Goal: Transaction & Acquisition: Purchase product/service

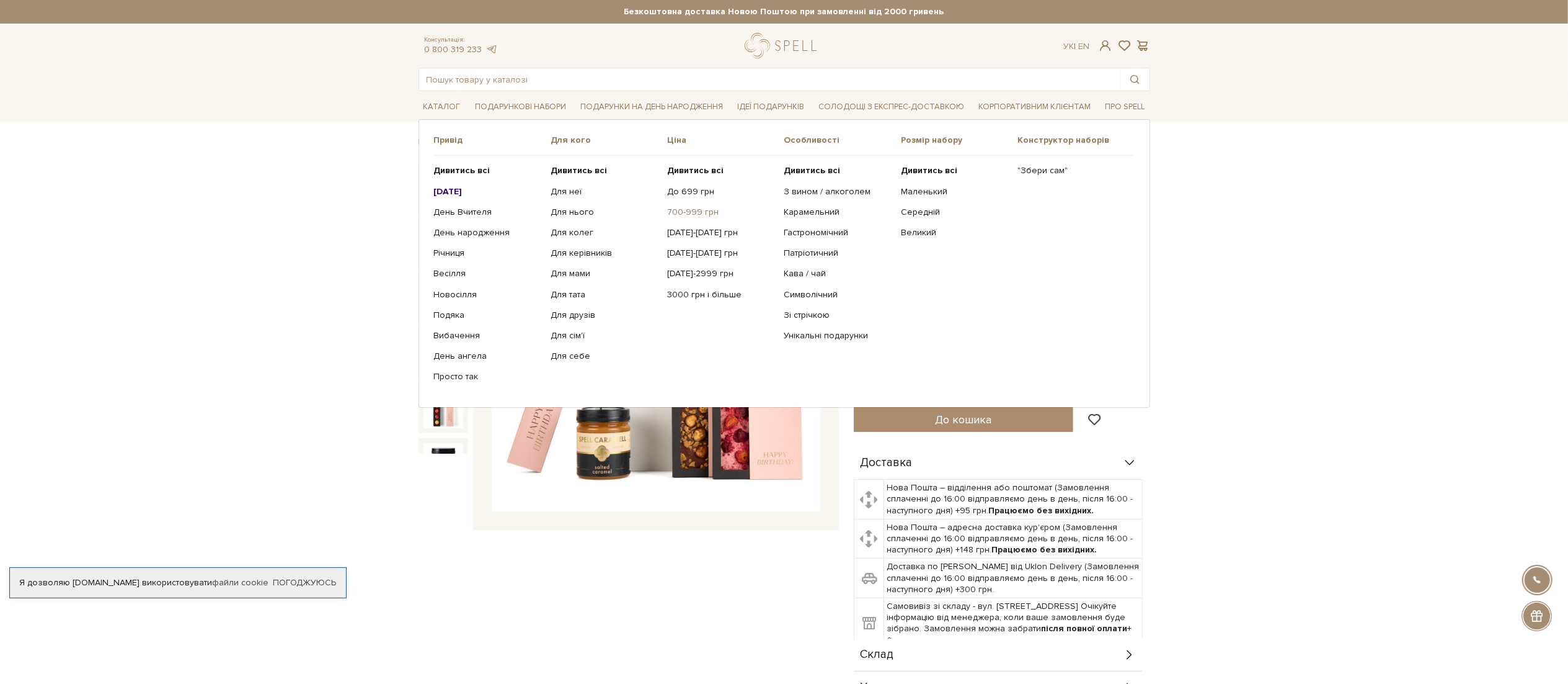
click at [697, 212] on link "700-999 грн" at bounding box center [721, 212] width 107 height 11
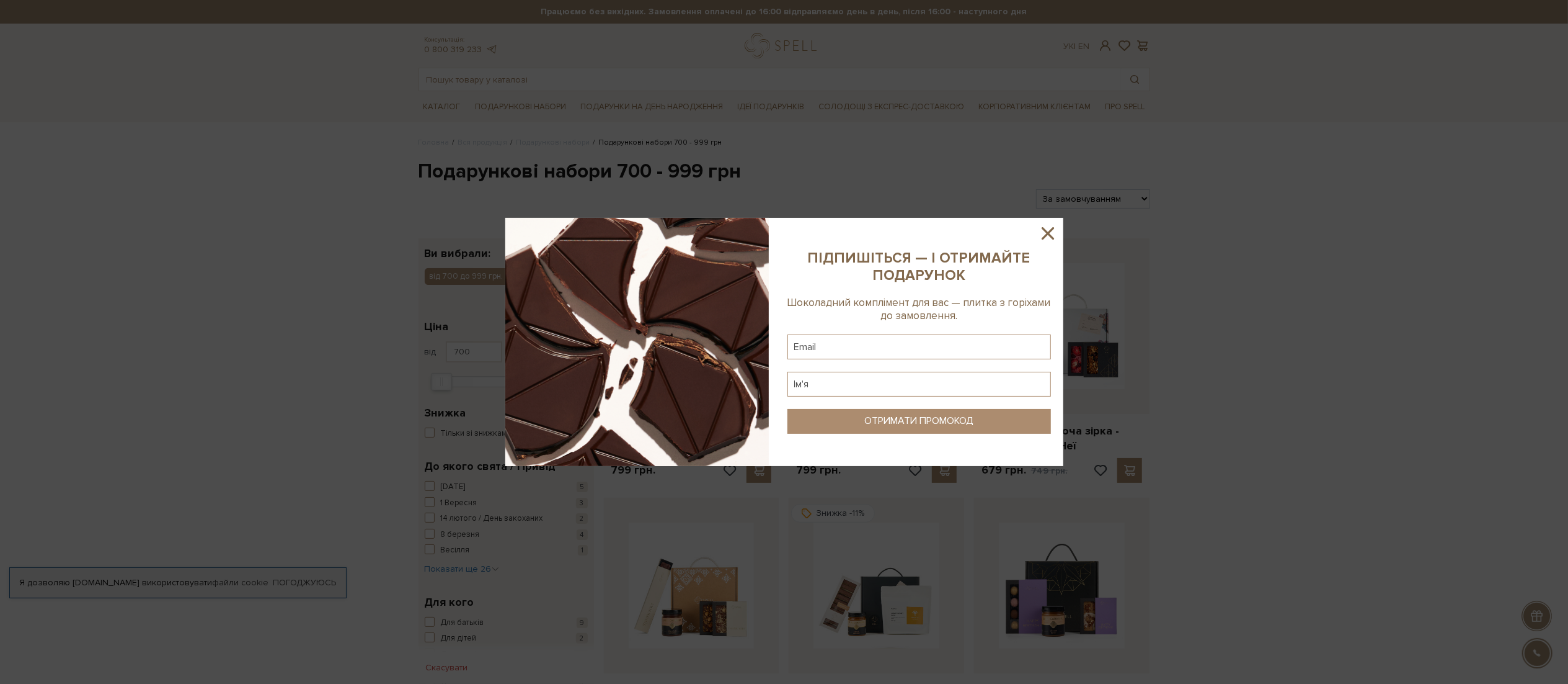
click at [1050, 236] on icon at bounding box center [1048, 233] width 13 height 13
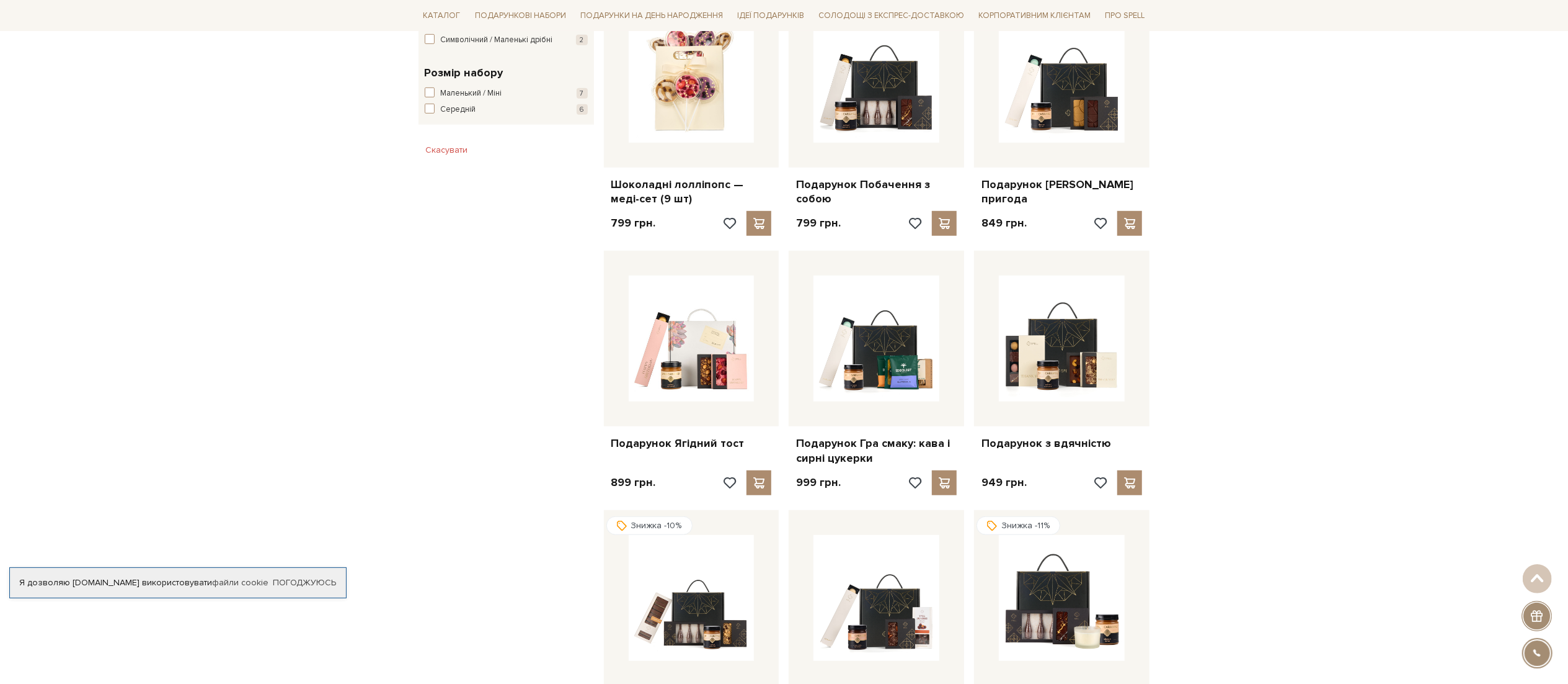
scroll to position [767, 0]
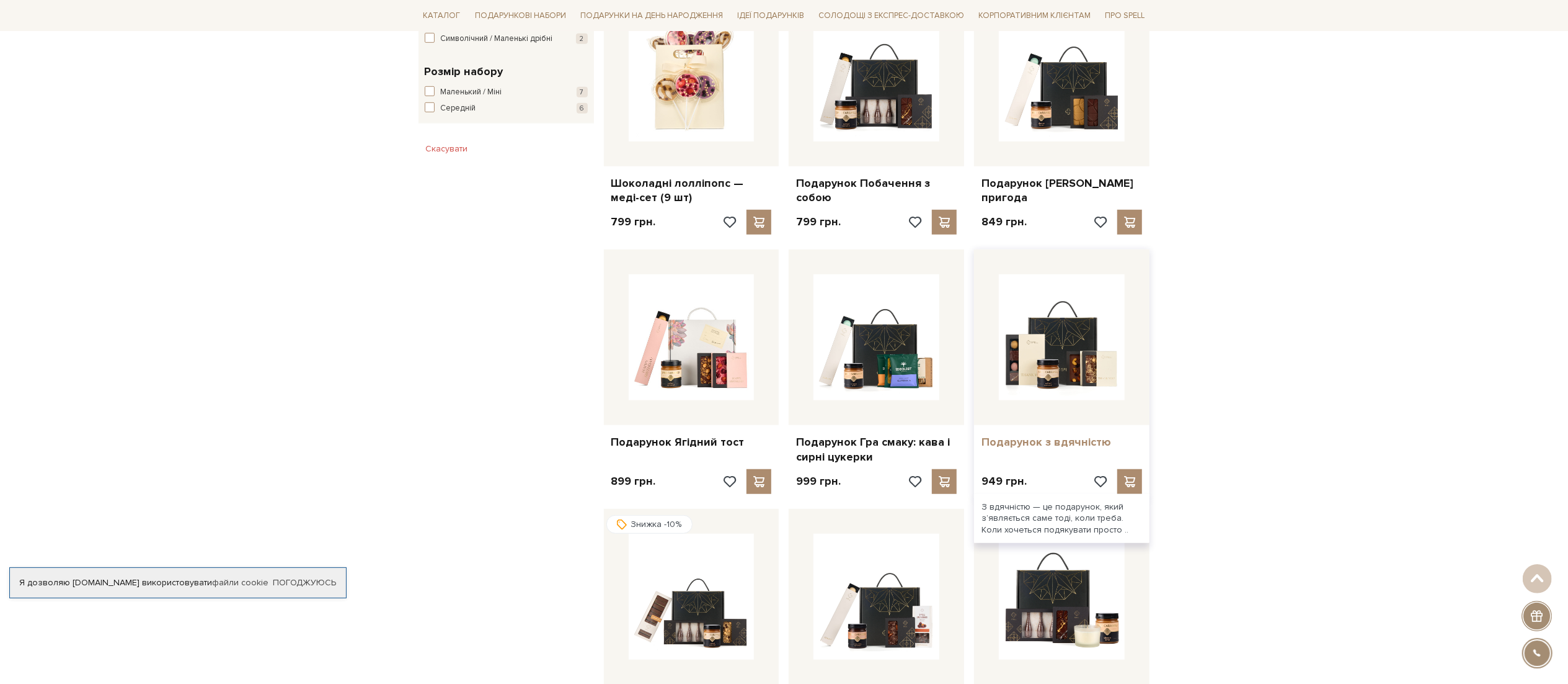
click at [1010, 442] on link "Подарунок з вдячністю" at bounding box center [1062, 442] width 161 height 14
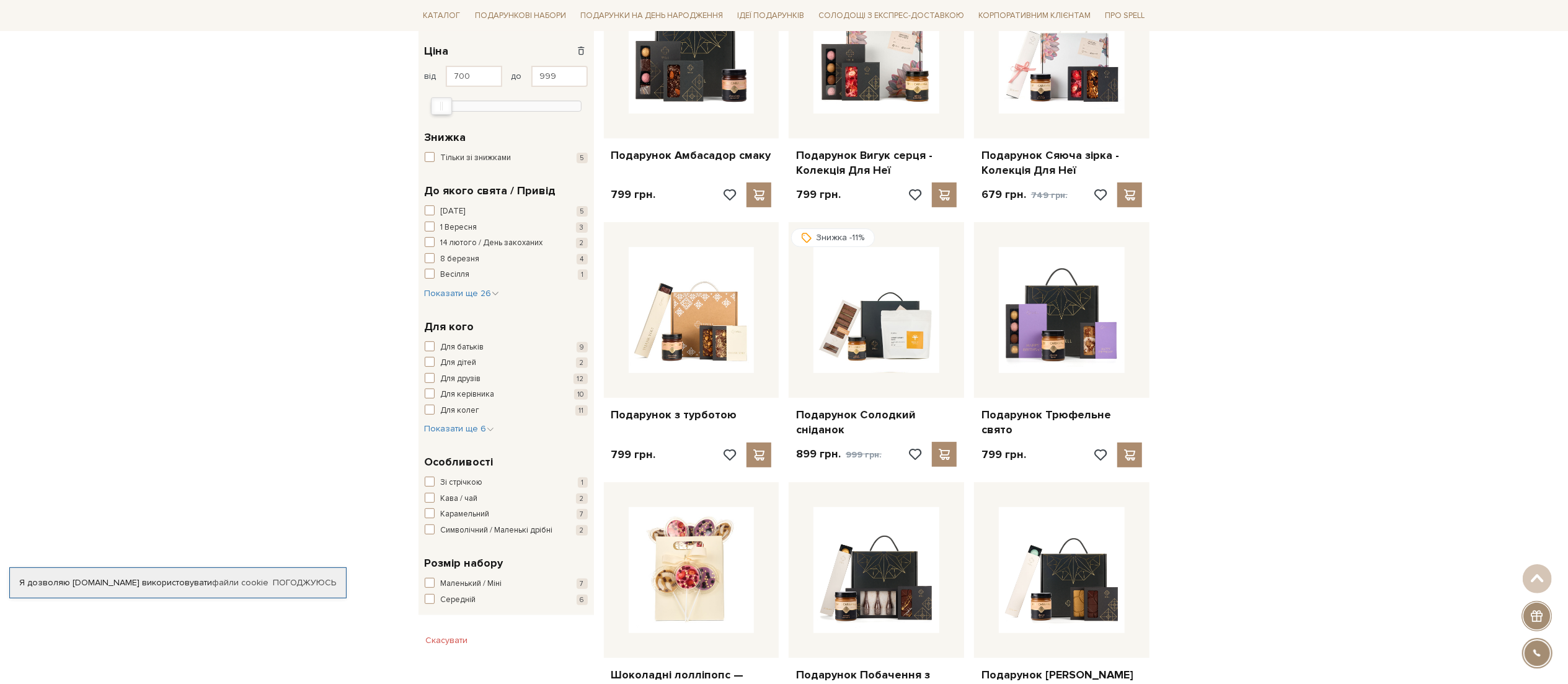
scroll to position [276, 0]
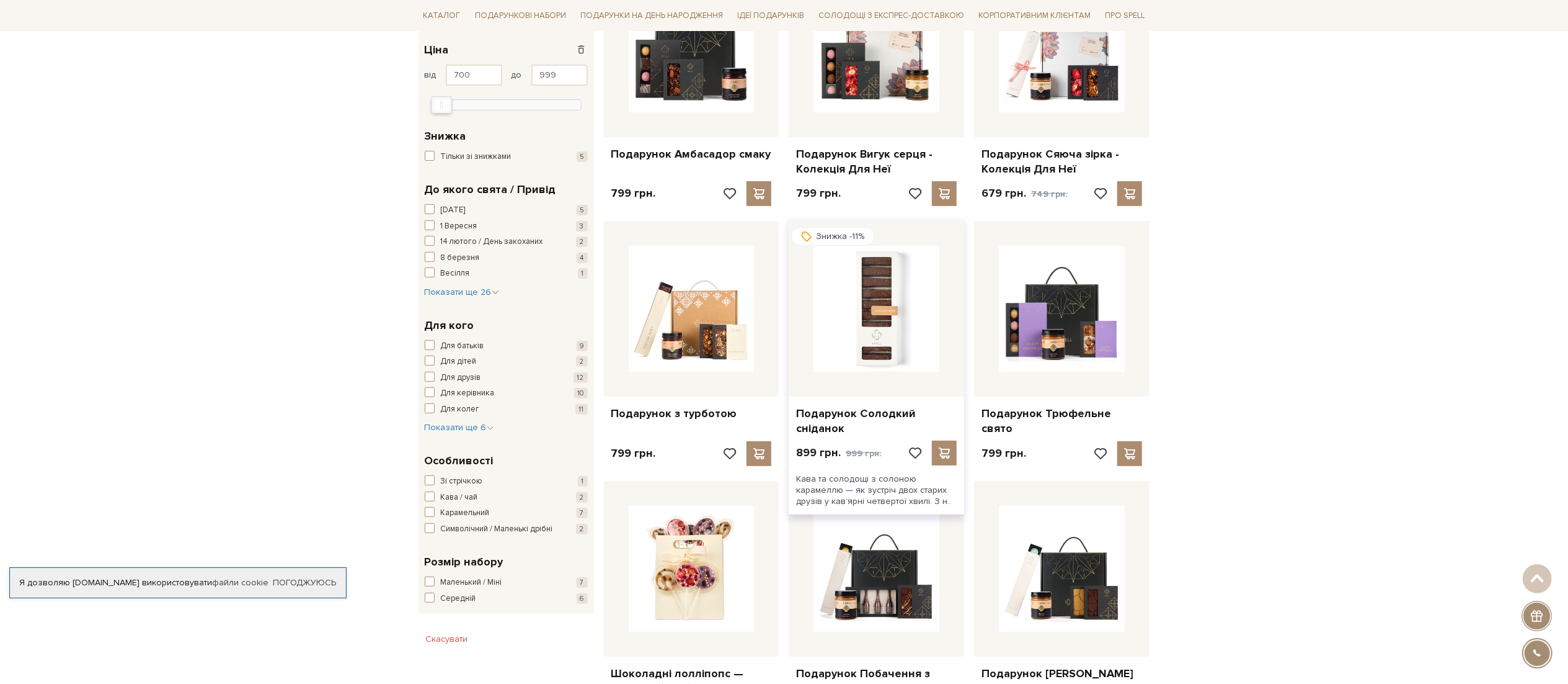
click at [876, 354] on img at bounding box center [876, 308] width 126 height 126
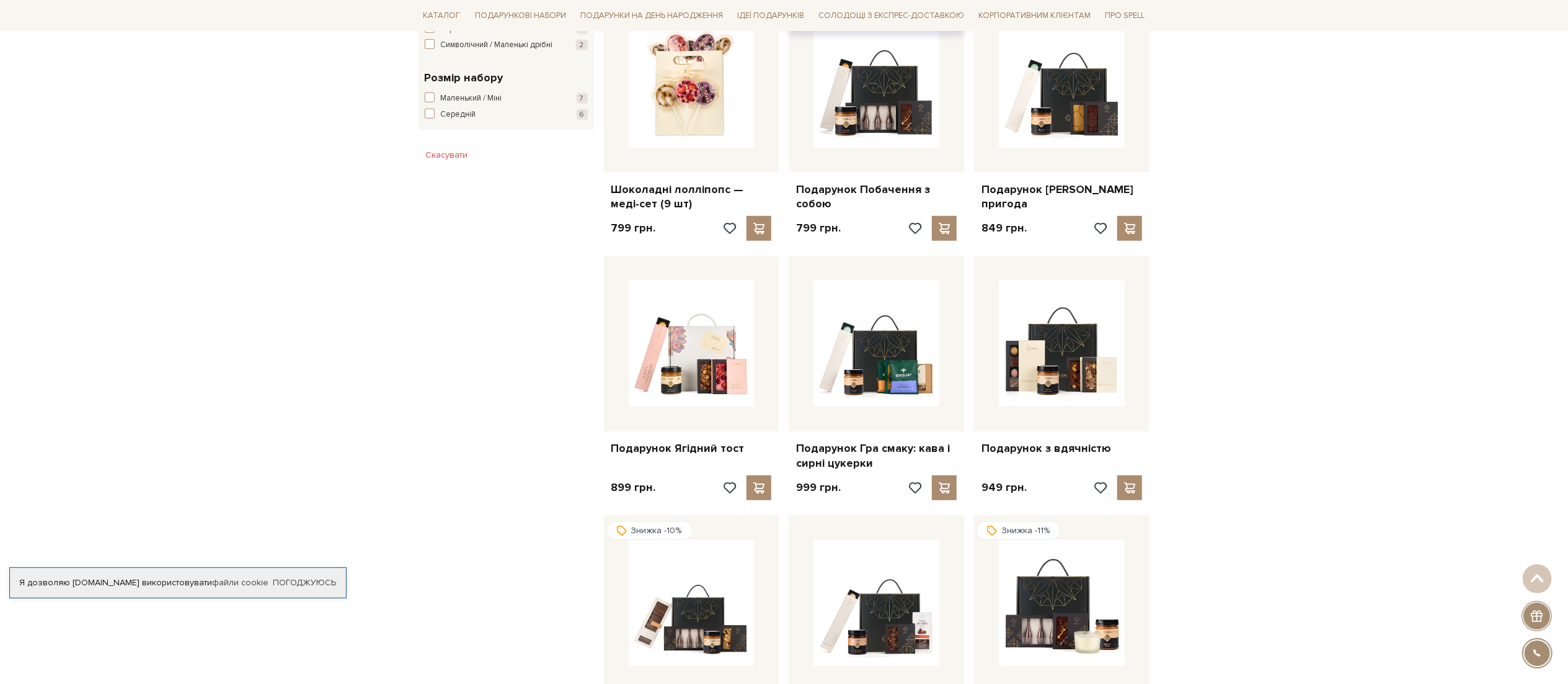
scroll to position [762, 0]
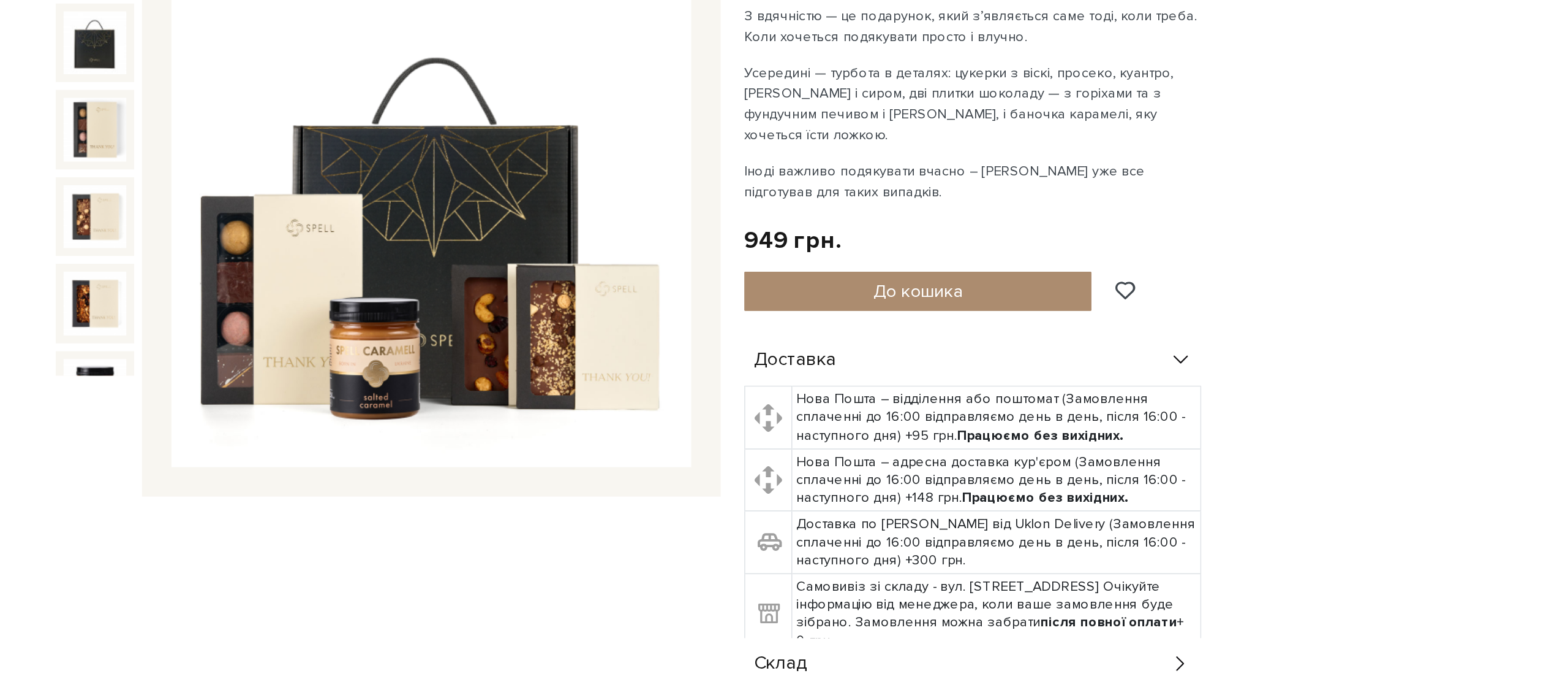
scroll to position [13, 0]
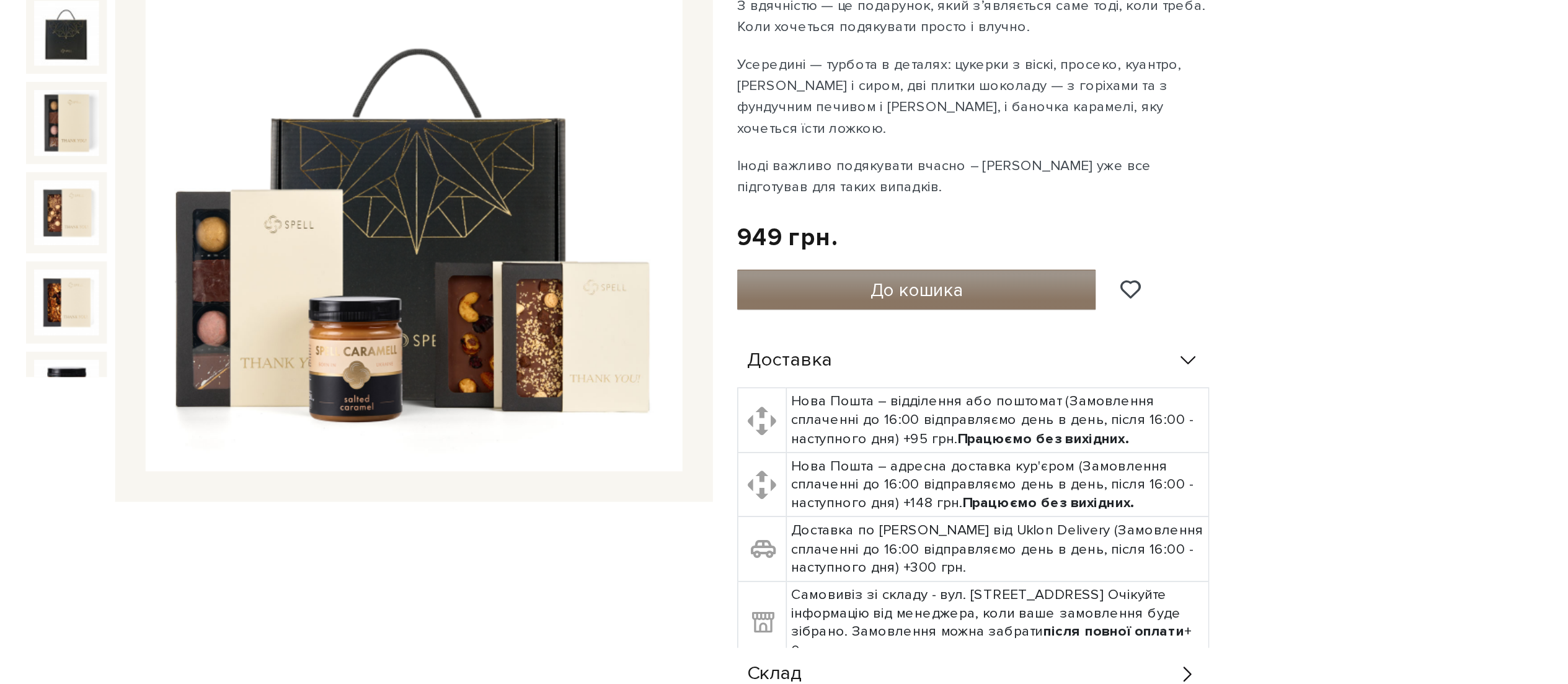
click at [939, 389] on span "До кошика" at bounding box center [964, 386] width 56 height 14
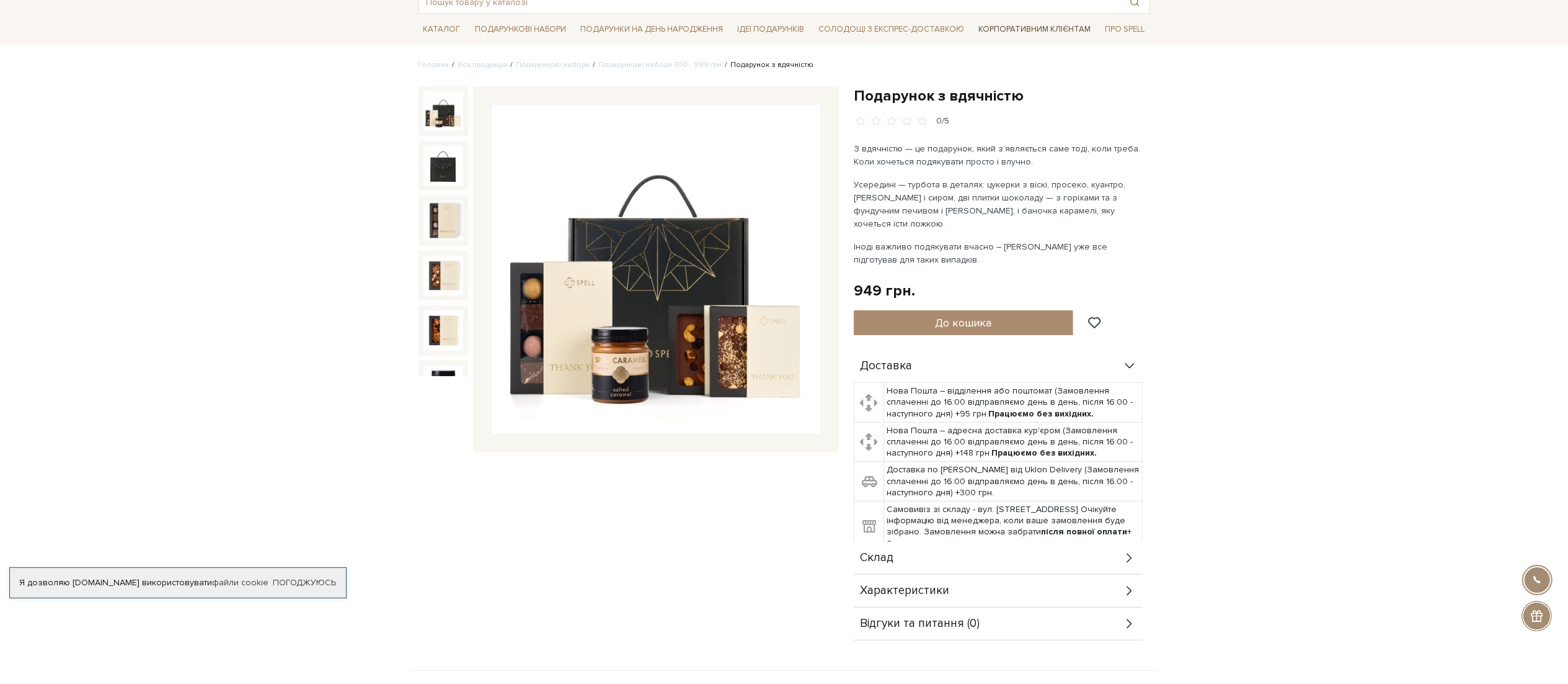
scroll to position [77, 0]
